Goal: Task Accomplishment & Management: Manage account settings

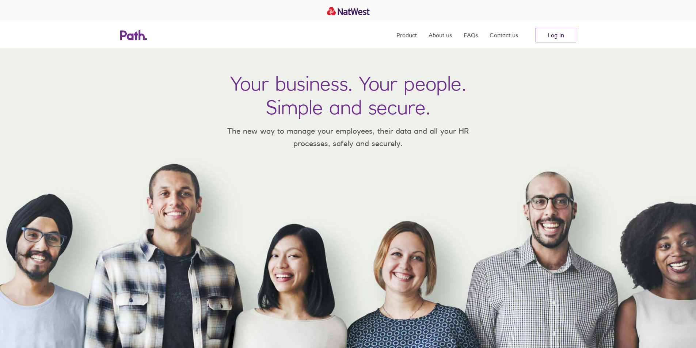
click at [558, 36] on link "Log in" at bounding box center [555, 35] width 41 height 15
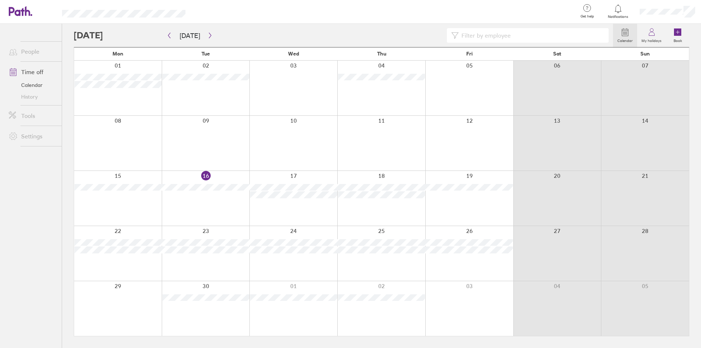
click at [66, 175] on div "Calendar My holidays Book Today September 2025 Mon Tue Wed Thu Fri Sat Sun 01 0…" at bounding box center [381, 186] width 639 height 324
click at [66, 176] on div "Calendar My holidays Book Today September 2025 Mon Tue Wed Thu Fri Sat Sun 01 0…" at bounding box center [381, 186] width 639 height 324
click at [67, 32] on div "Calendar My holidays Book Today September 2025 Mon Tue Wed Thu Fri Sat Sun 01 0…" at bounding box center [381, 186] width 639 height 324
click at [217, 33] on div at bounding box center [343, 35] width 539 height 15
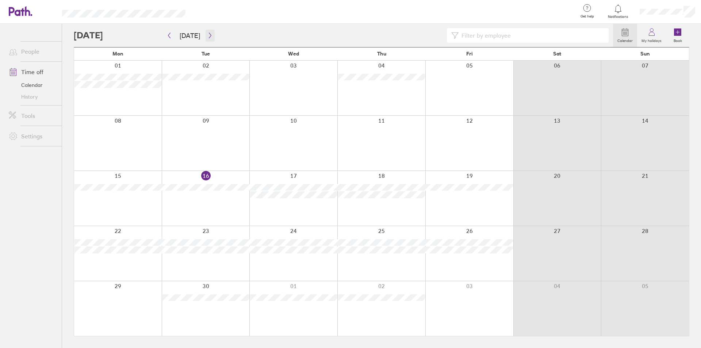
click at [207, 32] on button "button" at bounding box center [210, 36] width 9 height 12
click at [206, 32] on button "button" at bounding box center [210, 36] width 9 height 12
click at [160, 32] on div at bounding box center [343, 35] width 539 height 15
click at [168, 32] on button "button" at bounding box center [169, 36] width 9 height 12
click at [171, 32] on button "button" at bounding box center [169, 36] width 9 height 12
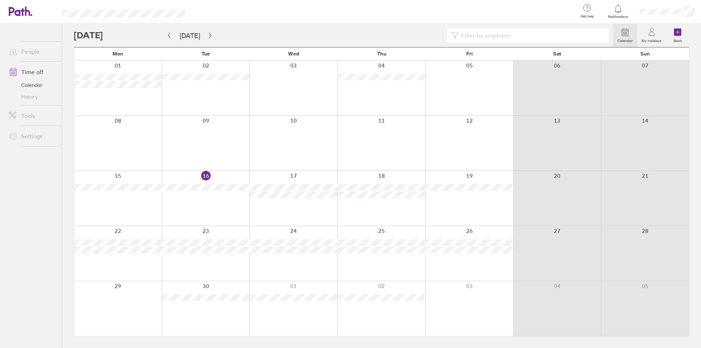
click at [65, 176] on div "Calendar My holidays Book Today September 2025 Mon Tue Wed Thu Fri Sat Sun 01 0…" at bounding box center [381, 186] width 639 height 324
click at [655, 8] on div at bounding box center [667, 11] width 67 height 23
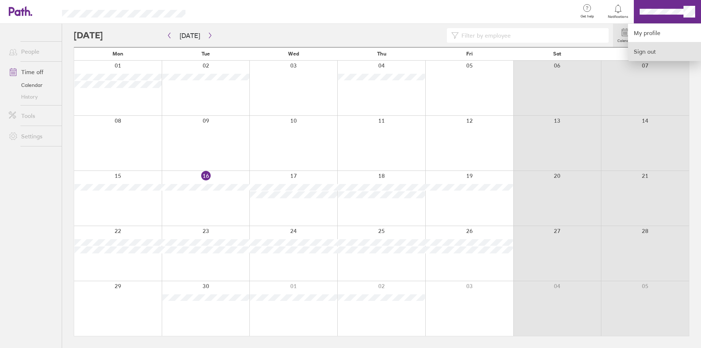
click at [646, 48] on link "Sign out" at bounding box center [664, 51] width 73 height 18
